Goal: Task Accomplishment & Management: Complete application form

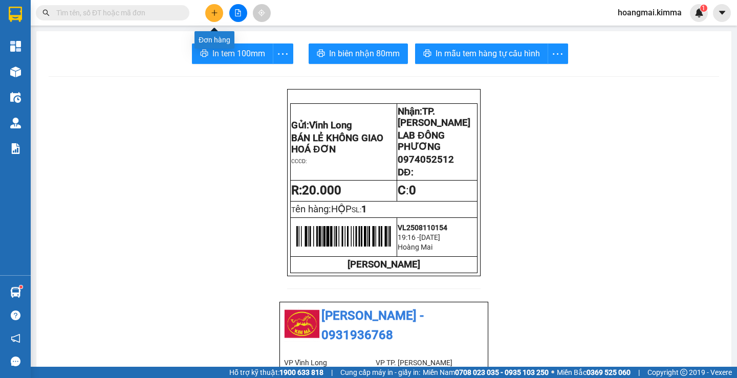
click at [209, 12] on button at bounding box center [214, 13] width 18 height 18
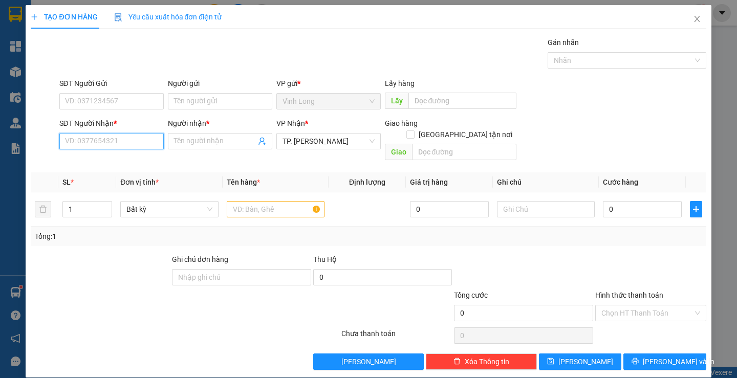
click at [119, 140] on input "SĐT Người Nhận *" at bounding box center [111, 141] width 104 height 16
type input "0917656674"
click at [100, 156] on div "0917656674 - LAB [PERSON_NAME]" at bounding box center [123, 161] width 116 height 11
type input "LAB BẢO TÍN"
type input "0917656674"
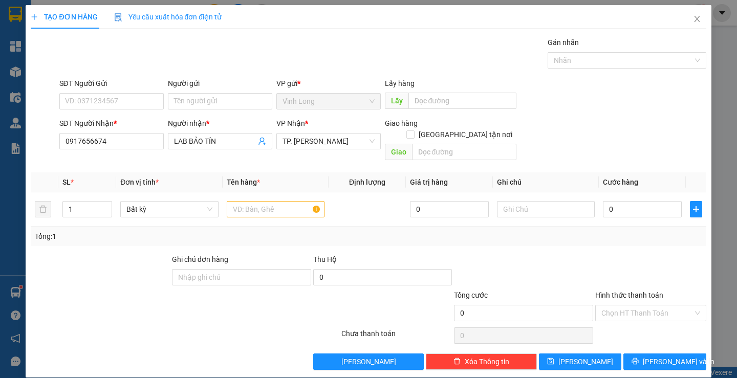
click at [166, 101] on div "Người gửi Tên người gửi" at bounding box center [220, 96] width 109 height 36
click at [173, 102] on input "Người gửi" at bounding box center [220, 101] width 104 height 16
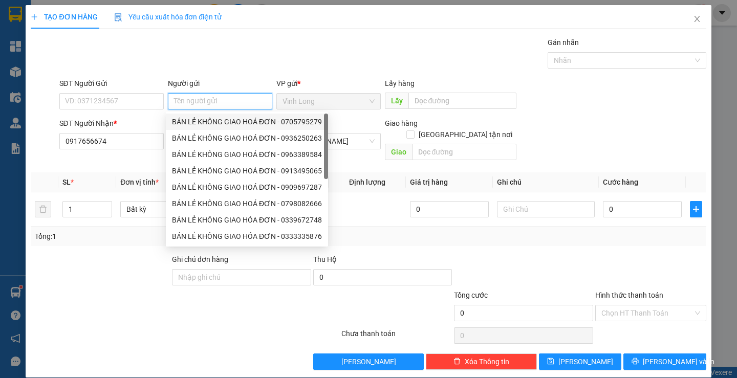
click at [204, 124] on div "BÁN LẺ KHÔNG GIAO HOÁ ĐƠN - 0705795279" at bounding box center [247, 121] width 150 height 11
type input "0705795279"
type input "BÁN LẺ KHÔNG GIAO HOÁ ĐƠN"
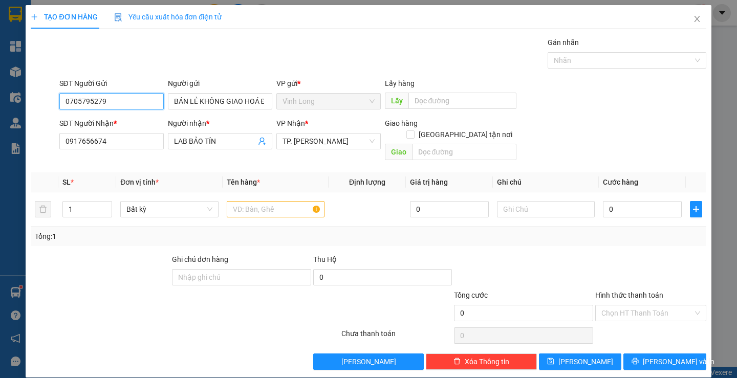
drag, startPoint x: 128, startPoint y: 104, endPoint x: 2, endPoint y: 112, distance: 127.2
click at [2, 112] on div "TẠO ĐƠN HÀNG Yêu cầu xuất hóa đơn điện tử Transit Pickup Surcharge Ids Transit …" at bounding box center [368, 189] width 737 height 378
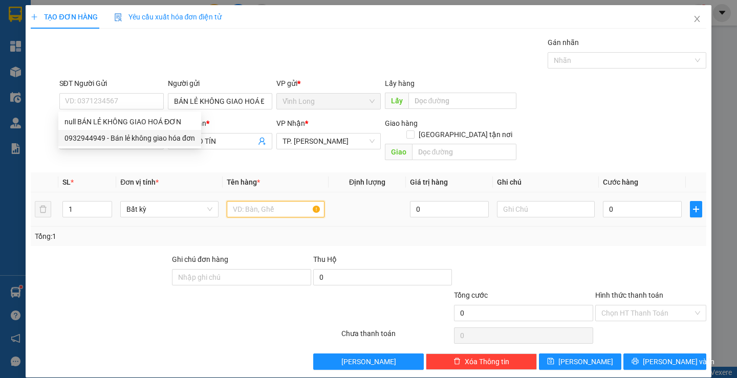
click at [278, 201] on input "text" at bounding box center [276, 209] width 98 height 16
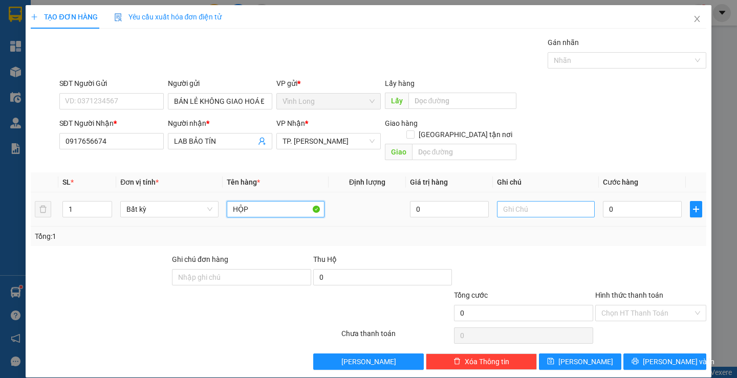
type input "HỘP"
click at [550, 201] on input "text" at bounding box center [546, 209] width 98 height 16
type input "LAN"
click at [635, 201] on input "0" at bounding box center [642, 209] width 79 height 16
type input "2"
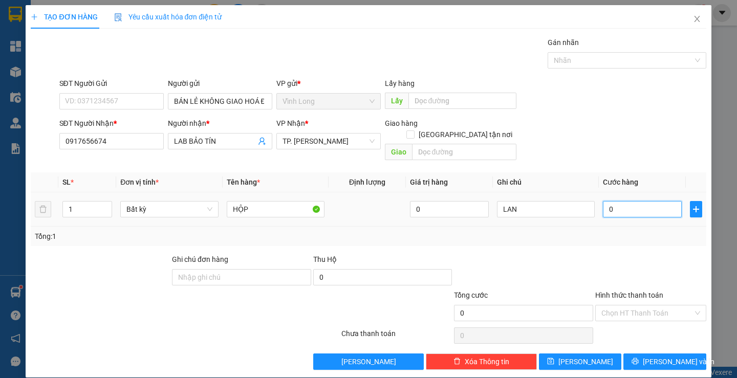
type input "2"
type input "20"
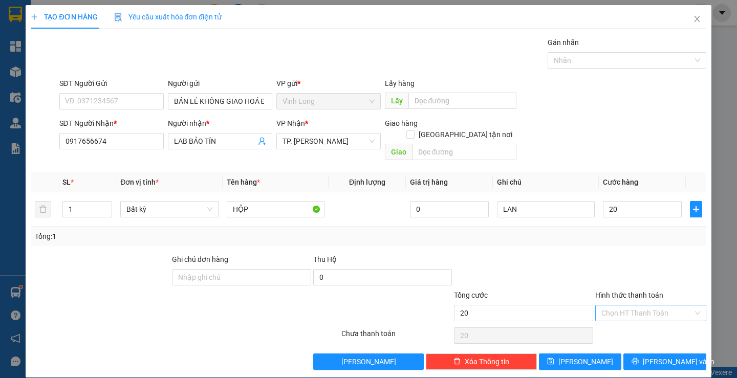
type input "20.000"
click at [625, 306] on input "Hình thức thanh toán" at bounding box center [648, 313] width 92 height 15
click at [627, 328] on div "Tại văn phòng" at bounding box center [644, 322] width 97 height 11
type input "0"
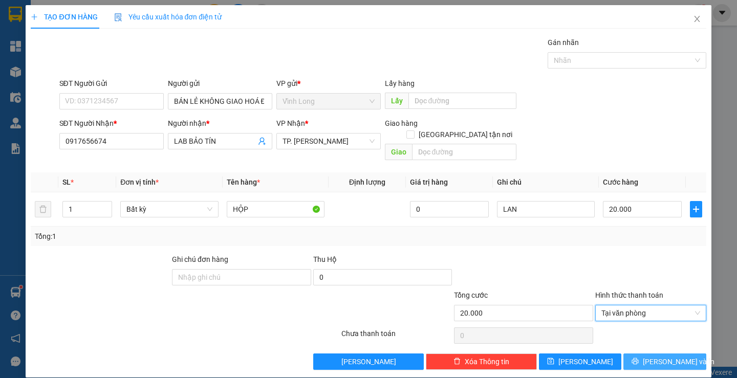
click at [639, 358] on icon "printer" at bounding box center [635, 361] width 7 height 7
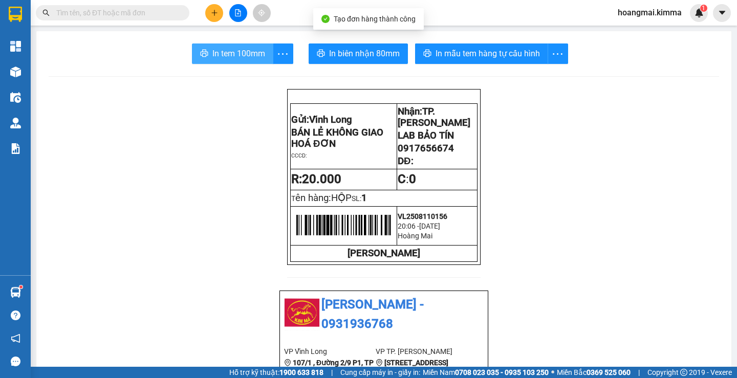
click at [219, 56] on span "In tem 100mm" at bounding box center [238, 53] width 53 height 13
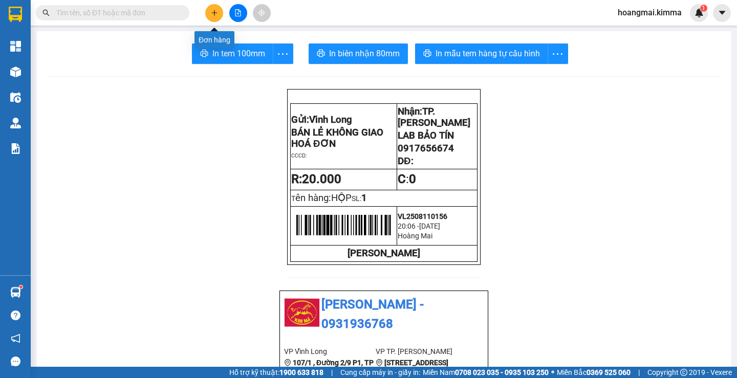
click at [213, 15] on icon "plus" at bounding box center [214, 12] width 7 height 7
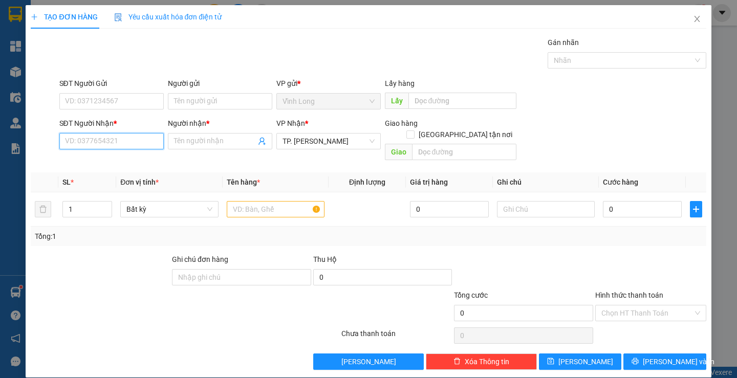
click at [106, 137] on input "SĐT Người Nhận *" at bounding box center [111, 141] width 104 height 16
click at [102, 158] on div "0833545543 - CTY ĐỒNG TÂM" at bounding box center [113, 161] width 97 height 11
type input "0833545543"
type input "CTY ĐỒNG TÂM"
type input "0833545543"
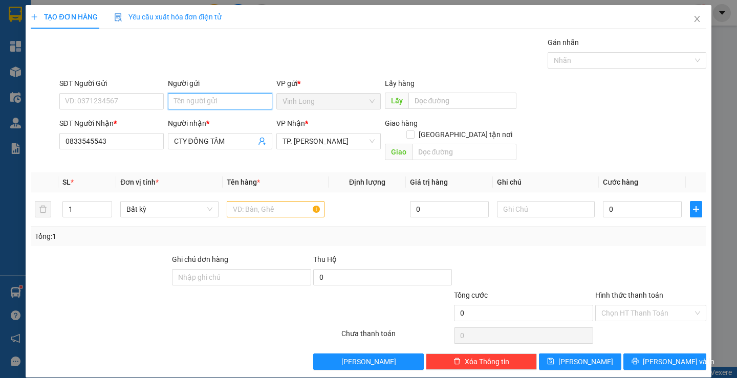
click at [198, 101] on input "Người gửi" at bounding box center [220, 101] width 104 height 16
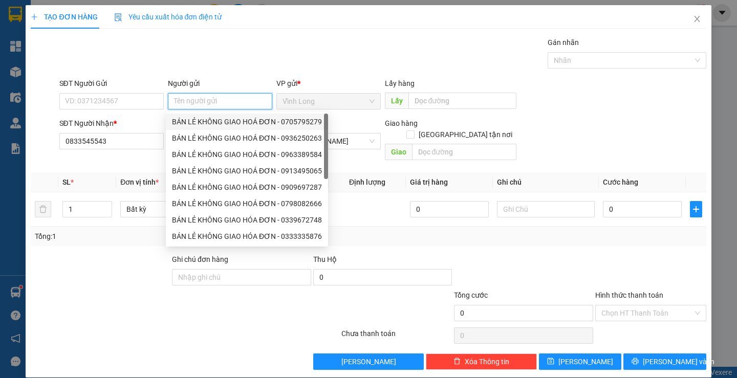
click at [202, 123] on div "BÁN LẺ KHÔNG GIAO HOÁ ĐƠN - 0705795279" at bounding box center [247, 121] width 150 height 11
type input "0705795279"
type input "BÁN LẺ KHÔNG GIAO HOÁ ĐƠN"
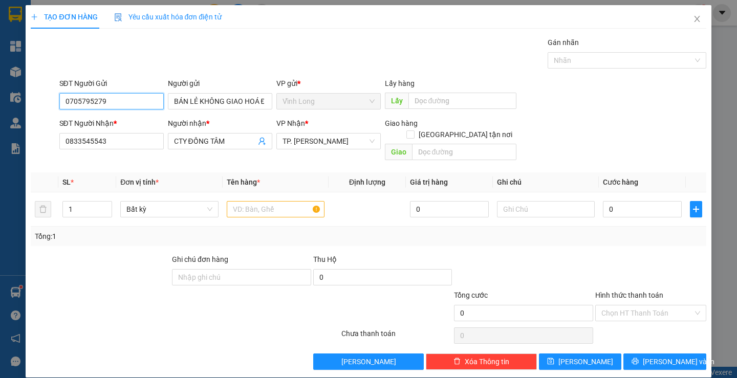
drag, startPoint x: 118, startPoint y: 103, endPoint x: 0, endPoint y: 105, distance: 118.3
click at [0, 105] on div "TẠO ĐƠN HÀNG Yêu cầu xuất hóa đơn điện tử Transit Pickup Surcharge Ids Transit …" at bounding box center [368, 189] width 737 height 378
click at [272, 205] on input "text" at bounding box center [276, 209] width 98 height 16
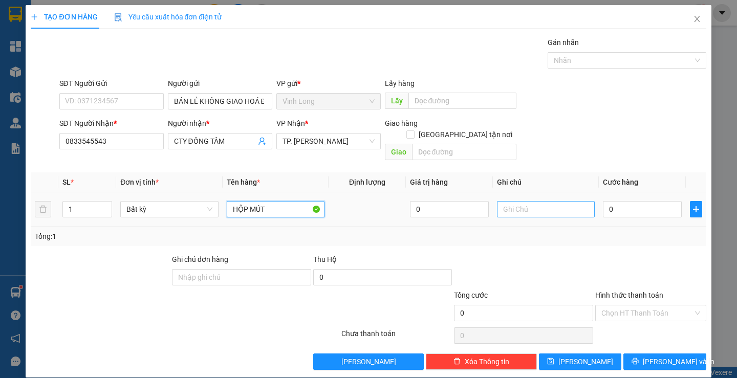
type input "HỘP MÚT"
click at [530, 202] on input "text" at bounding box center [546, 209] width 98 height 16
type input "LAN"
click at [626, 201] on input "0" at bounding box center [642, 209] width 79 height 16
type input "2"
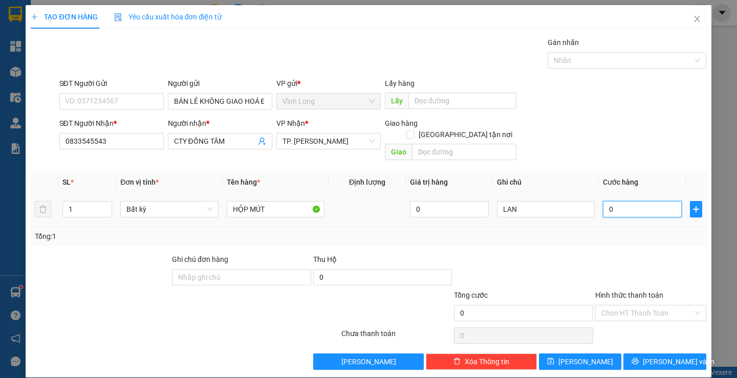
type input "2"
type input "20"
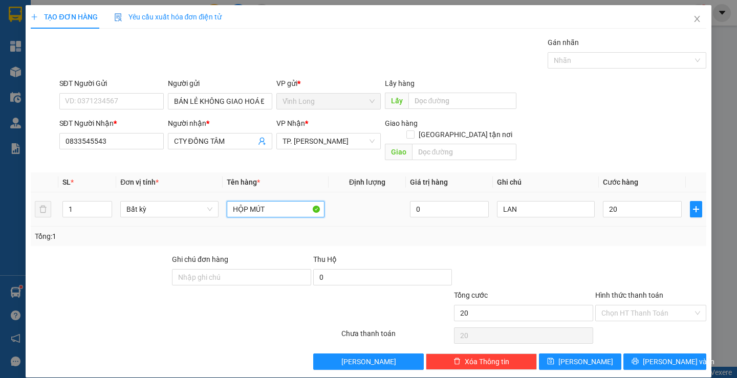
type input "20.000"
click at [269, 201] on input "HỘP MÚT" at bounding box center [276, 209] width 98 height 16
type input "HỘP MUS"
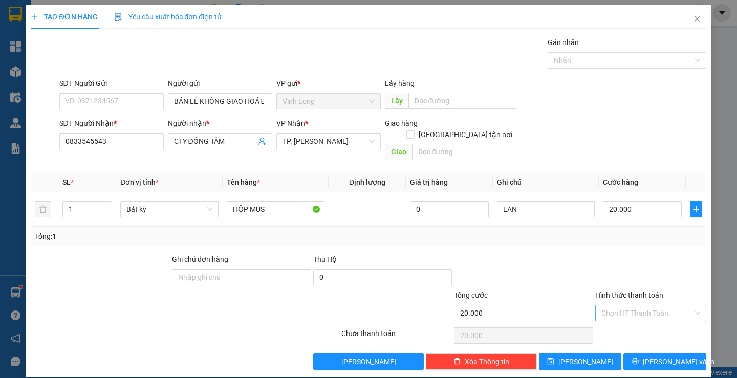
click at [629, 306] on input "Hình thức thanh toán" at bounding box center [648, 313] width 92 height 15
click at [628, 324] on div "Tại văn phòng" at bounding box center [644, 322] width 97 height 11
type input "0"
click at [659, 356] on span "[PERSON_NAME] và In" at bounding box center [679, 361] width 72 height 11
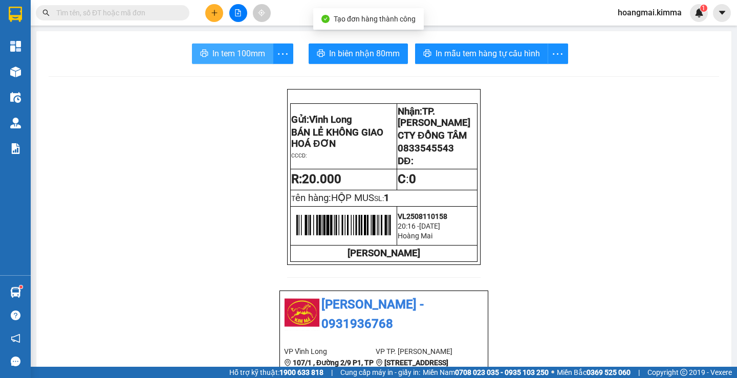
click at [224, 56] on span "In tem 100mm" at bounding box center [238, 53] width 53 height 13
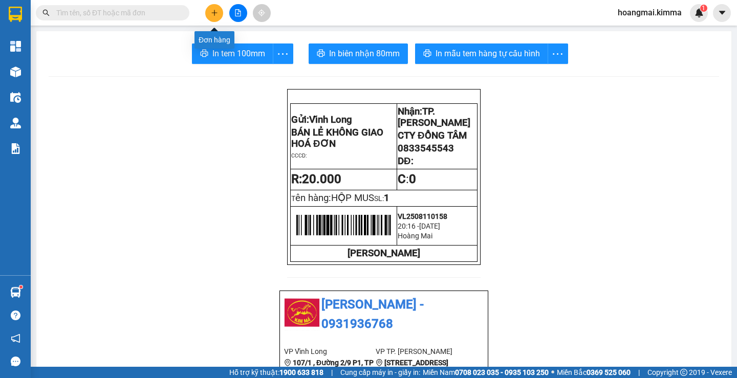
click at [216, 13] on icon "plus" at bounding box center [214, 12] width 7 height 7
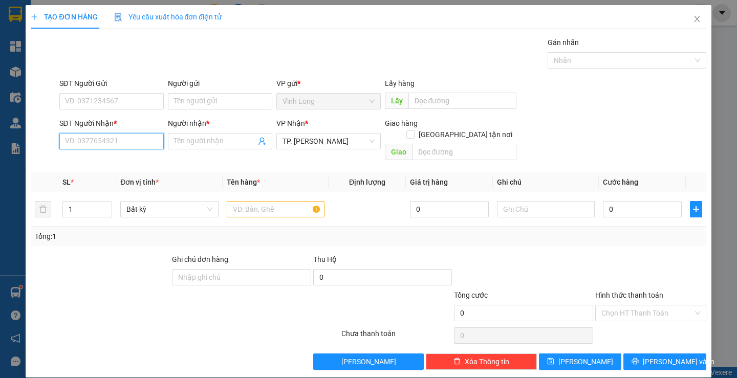
click at [125, 146] on input "SĐT Người Nhận *" at bounding box center [111, 141] width 104 height 16
type input "0939162072"
click at [120, 159] on div "0939162072 - [PERSON_NAME]" at bounding box center [115, 161] width 101 height 11
type input "[PERSON_NAME]"
type input "0939162072"
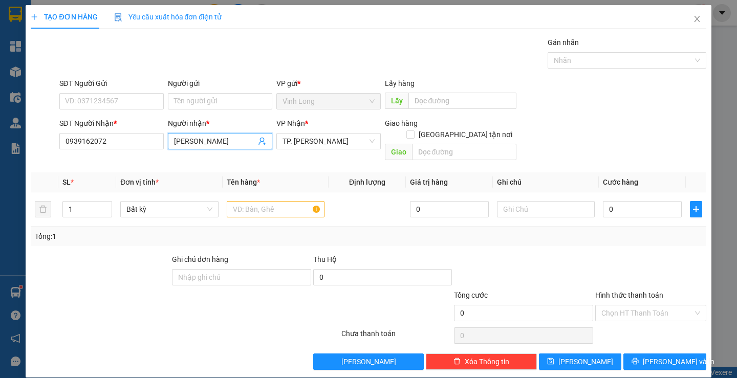
click at [213, 142] on input "[PERSON_NAME]" at bounding box center [215, 141] width 82 height 11
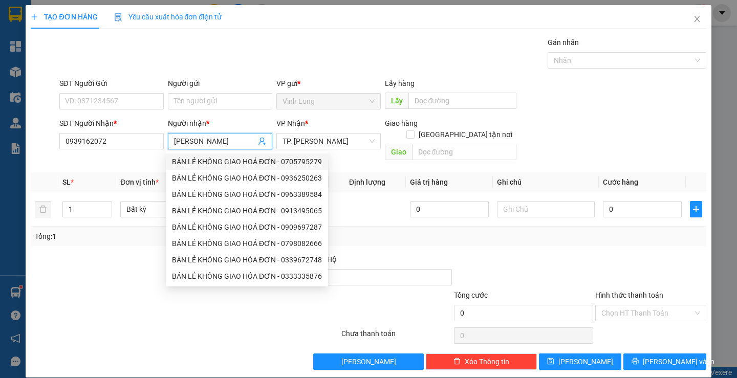
click at [169, 141] on span "[PERSON_NAME]" at bounding box center [220, 141] width 104 height 16
click at [170, 138] on span "[PERSON_NAME]" at bounding box center [220, 141] width 104 height 16
click at [179, 135] on span "[PERSON_NAME]" at bounding box center [220, 141] width 104 height 16
click at [191, 141] on input "[PERSON_NAME]" at bounding box center [215, 141] width 82 height 11
click at [169, 141] on span "[PERSON_NAME]" at bounding box center [220, 141] width 104 height 16
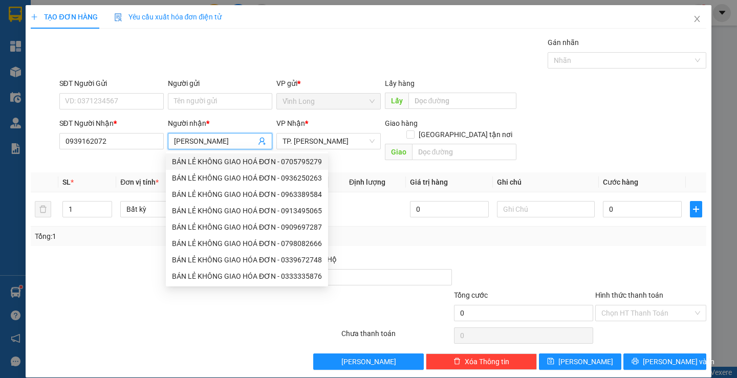
click at [177, 138] on input "[PERSON_NAME]" at bounding box center [215, 141] width 82 height 11
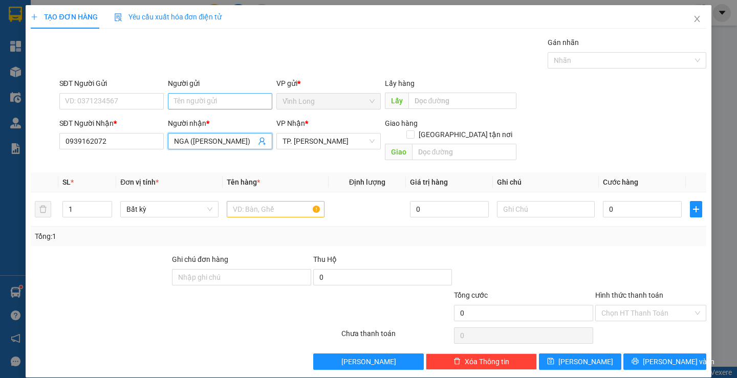
type input "NGA ([PERSON_NAME])"
click at [212, 98] on input "Người gửi" at bounding box center [220, 101] width 104 height 16
type input "BA"
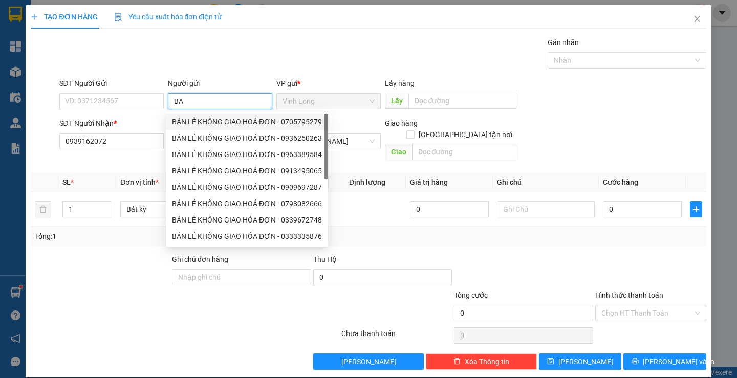
click at [213, 126] on div "BÁN LẺ KHÔNG GIAO HOÁ ĐƠN - 0705795279" at bounding box center [247, 121] width 150 height 11
type input "0705795279"
type input "BÁN LẺ KHÔNG GIAO HOÁ ĐƠN"
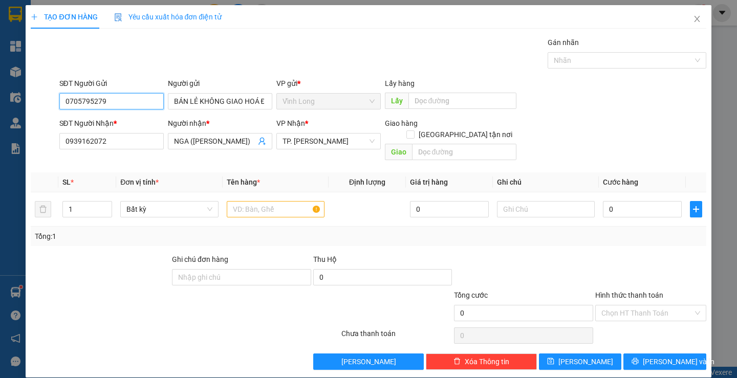
drag, startPoint x: 128, startPoint y: 103, endPoint x: 0, endPoint y: 92, distance: 128.5
click at [0, 92] on div "TẠO ĐƠN HÀNG Yêu cầu xuất hóa đơn điện tử Transit Pickup Surcharge Ids Transit …" at bounding box center [368, 189] width 737 height 378
click at [295, 201] on input "text" at bounding box center [276, 209] width 98 height 16
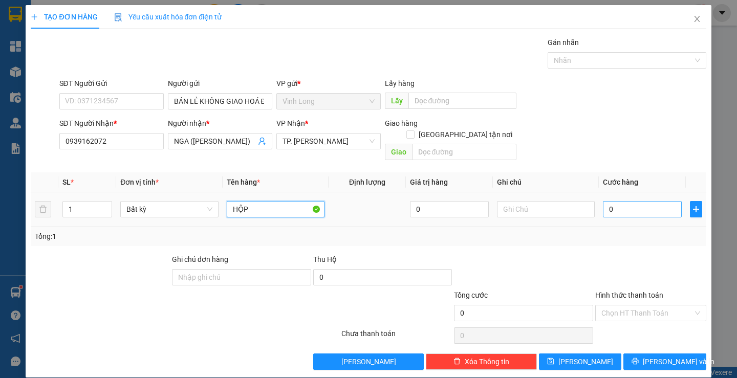
type input "HỘP"
click at [611, 201] on input "0" at bounding box center [642, 209] width 79 height 16
type input "2"
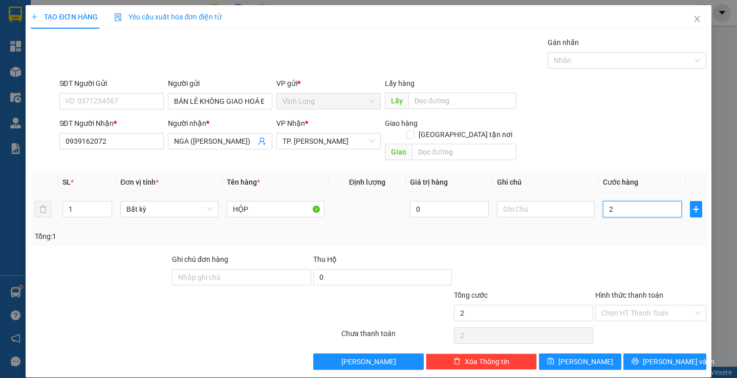
type input "20"
type input "20.000"
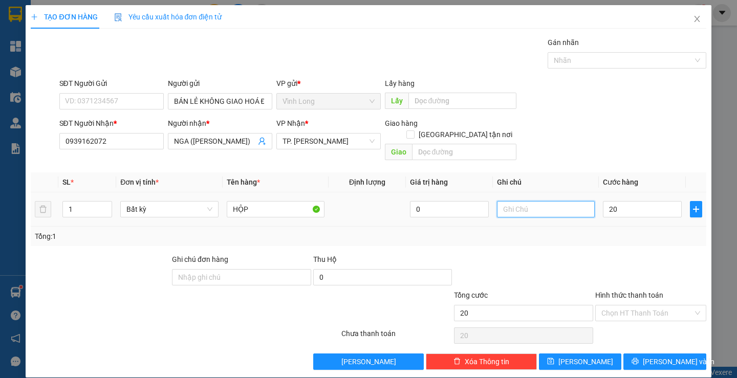
type input "20.000"
click at [575, 202] on input "text" at bounding box center [546, 209] width 98 height 16
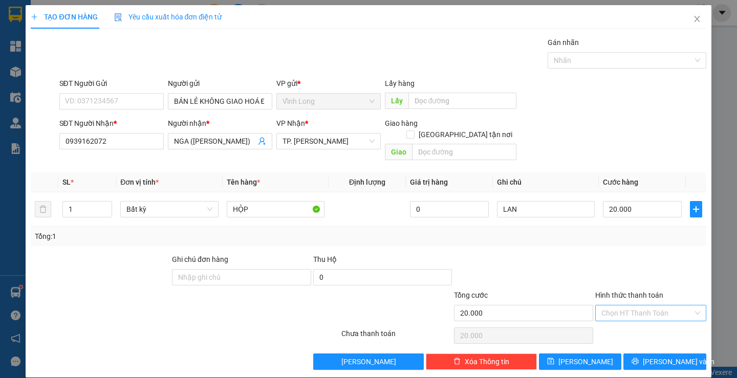
click at [628, 306] on input "Hình thức thanh toán" at bounding box center [648, 313] width 92 height 15
click at [627, 315] on div "Tại văn phòng" at bounding box center [645, 322] width 110 height 16
click at [656, 356] on span "[PERSON_NAME] và In" at bounding box center [679, 361] width 72 height 11
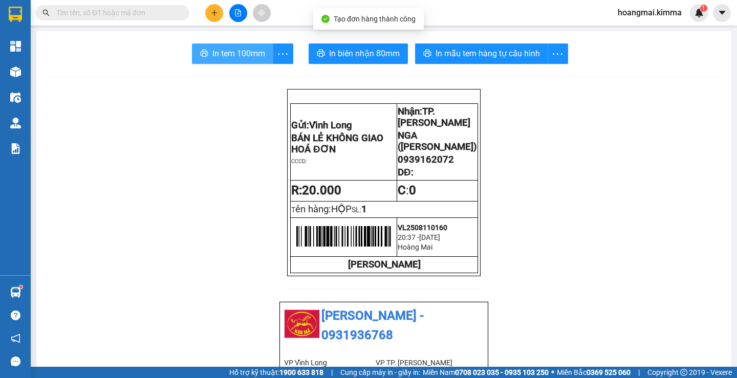
click at [235, 58] on span "In tem 100mm" at bounding box center [238, 53] width 53 height 13
